Goal: Task Accomplishment & Management: Manage account settings

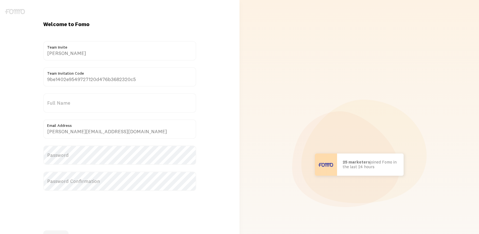
click at [68, 100] on label "Full Name" at bounding box center [119, 102] width 153 height 19
click at [68, 100] on input "Full Name" at bounding box center [119, 102] width 153 height 19
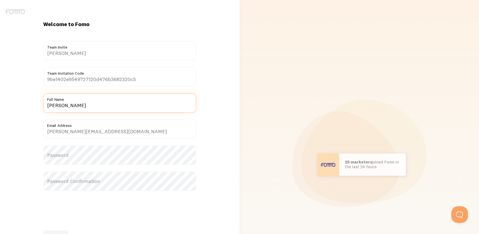
type input "[PERSON_NAME]"
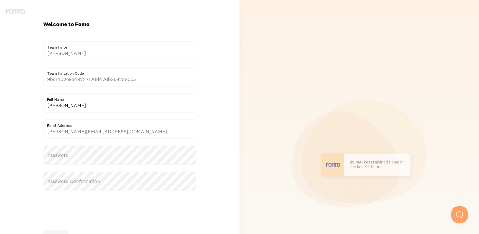
click at [96, 159] on label "Password" at bounding box center [119, 154] width 153 height 19
click at [81, 156] on label "Password" at bounding box center [119, 154] width 153 height 19
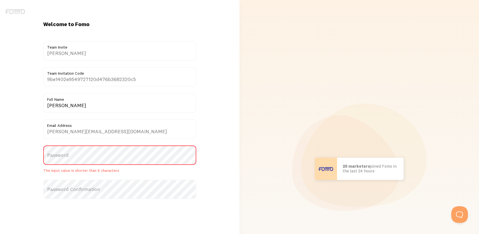
click at [85, 155] on label "Password" at bounding box center [119, 154] width 153 height 19
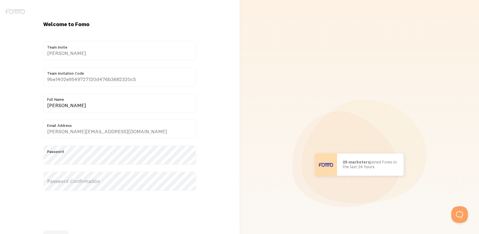
click at [73, 178] on label "Password Confirmation" at bounding box center [119, 180] width 153 height 19
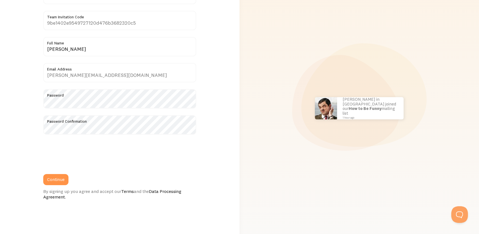
scroll to position [84, 0]
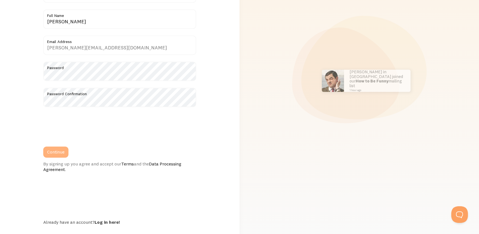
click at [53, 152] on button "Continue" at bounding box center [55, 151] width 25 height 11
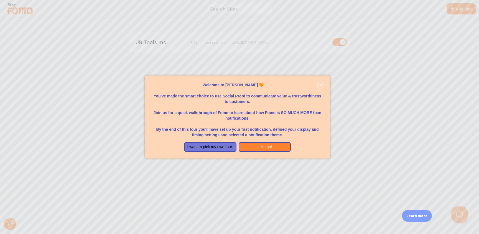
click at [322, 84] on icon "close," at bounding box center [320, 84] width 3 height 3
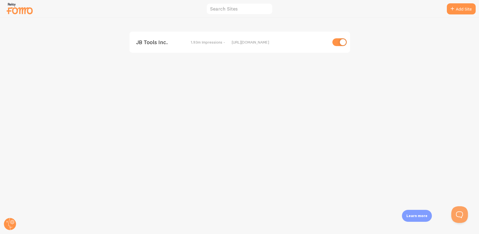
click at [140, 43] on span "JB Tools Inc." at bounding box center [158, 42] width 45 height 5
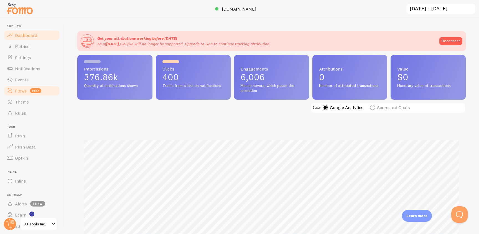
scroll to position [17, 0]
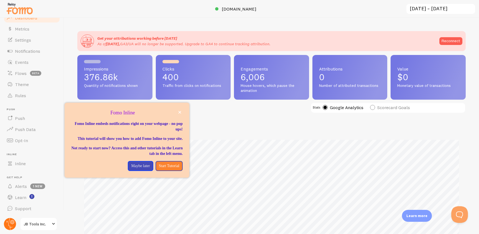
click at [13, 223] on icon at bounding box center [12, 221] width 3 height 3
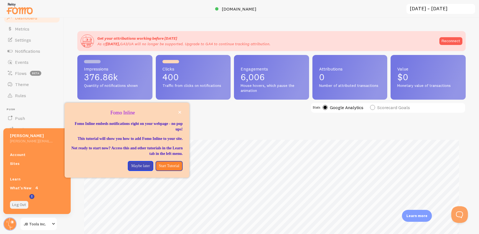
click at [22, 204] on link "Log Out" at bounding box center [19, 205] width 18 height 8
